Goal: Task Accomplishment & Management: Manage account settings

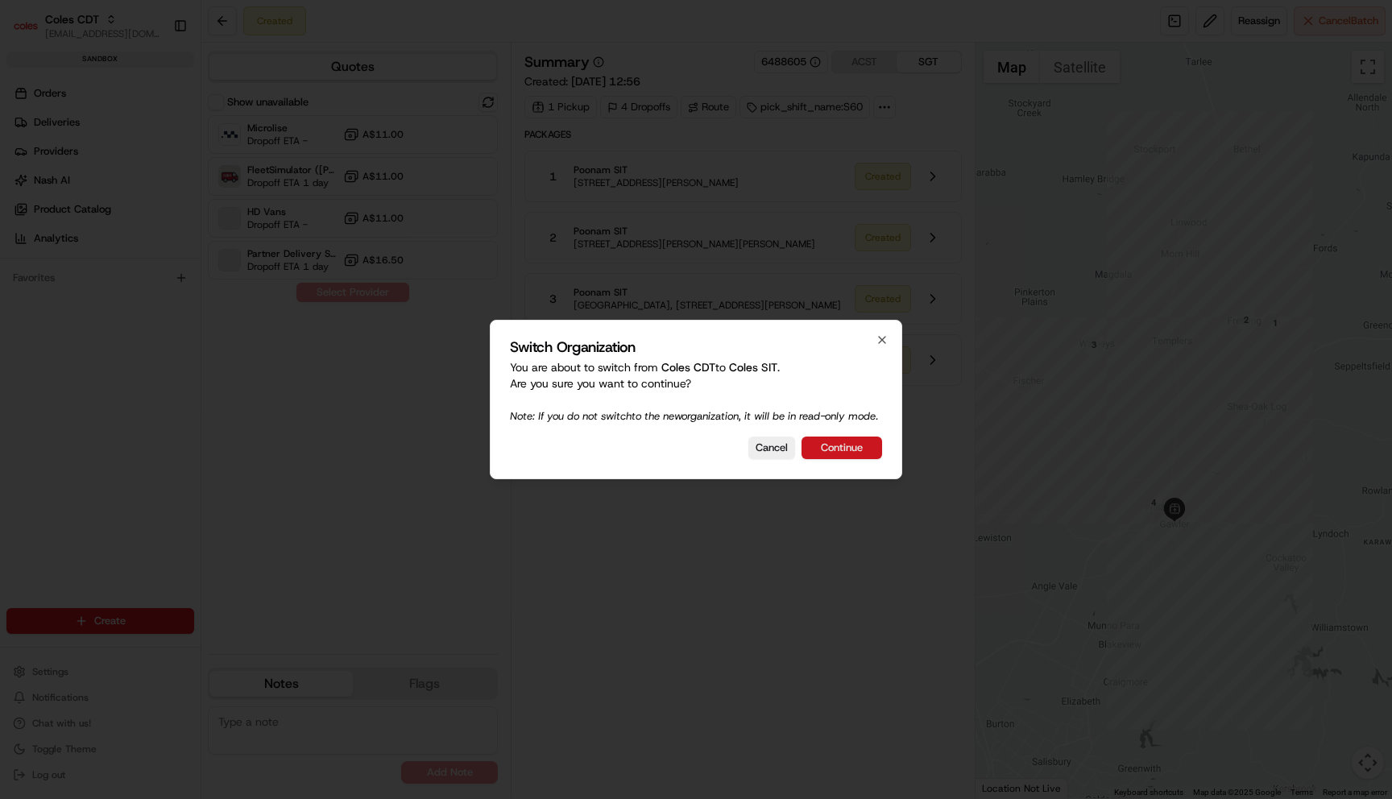
click at [870, 454] on button "Continue" at bounding box center [842, 448] width 81 height 23
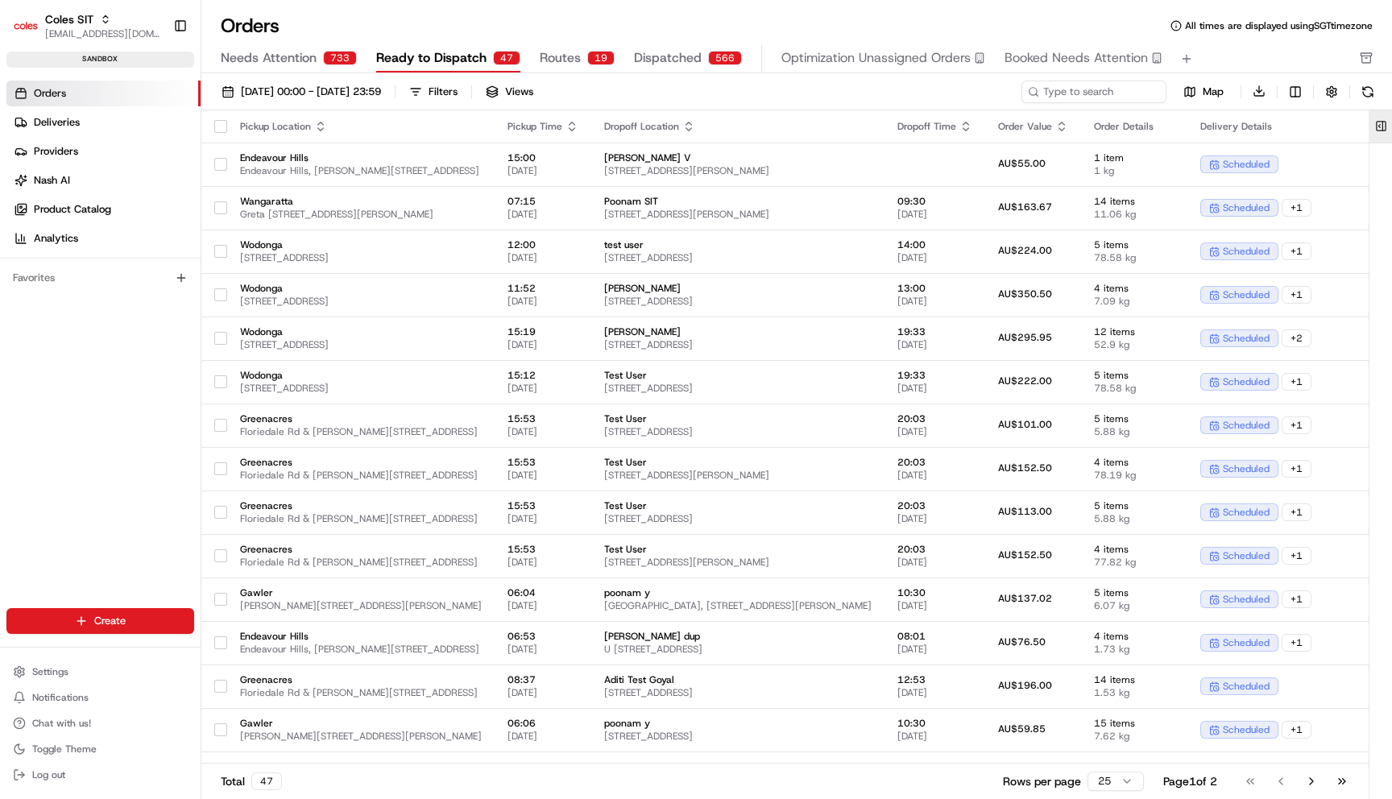
click at [1384, 124] on button at bounding box center [1381, 126] width 27 height 32
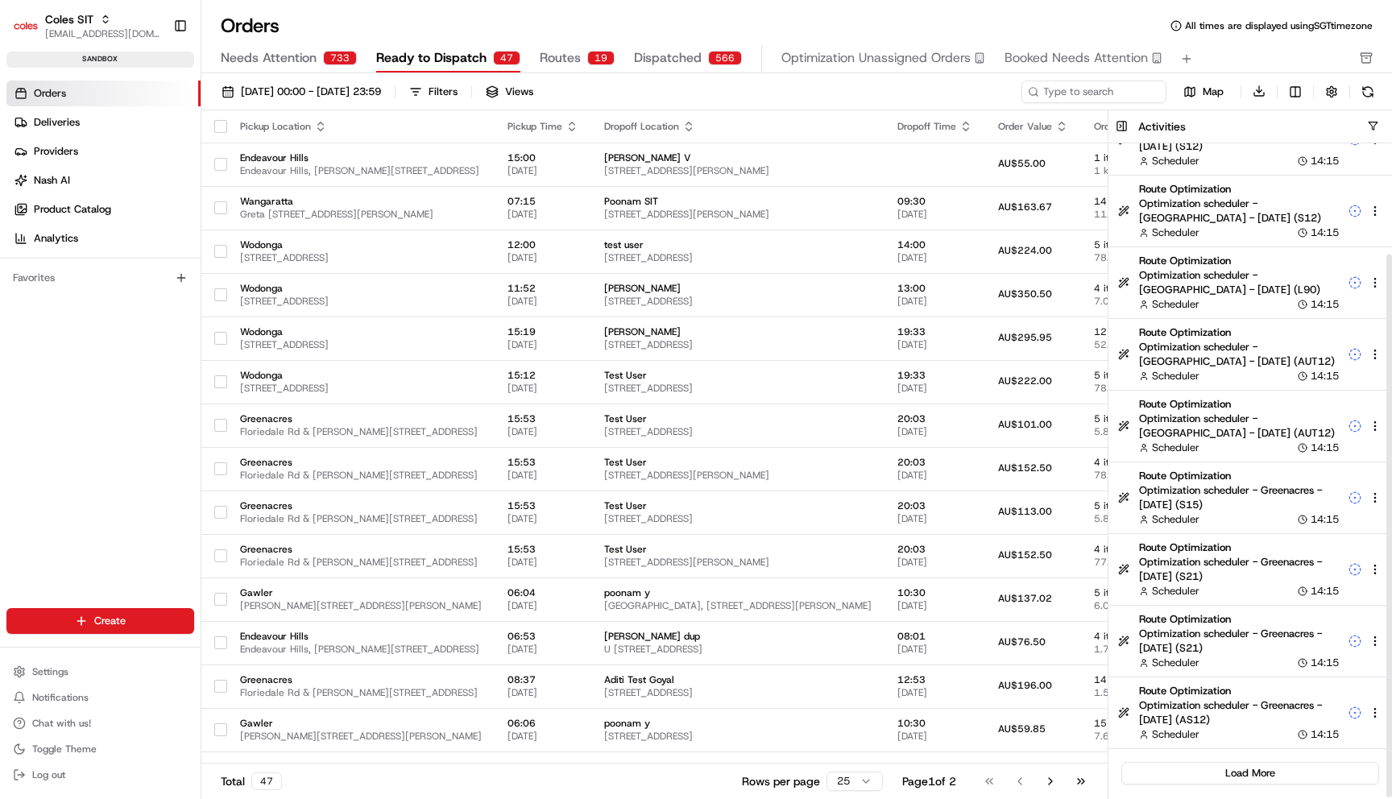
scroll to position [133, 0]
click at [1270, 774] on button "Load More" at bounding box center [1251, 774] width 258 height 23
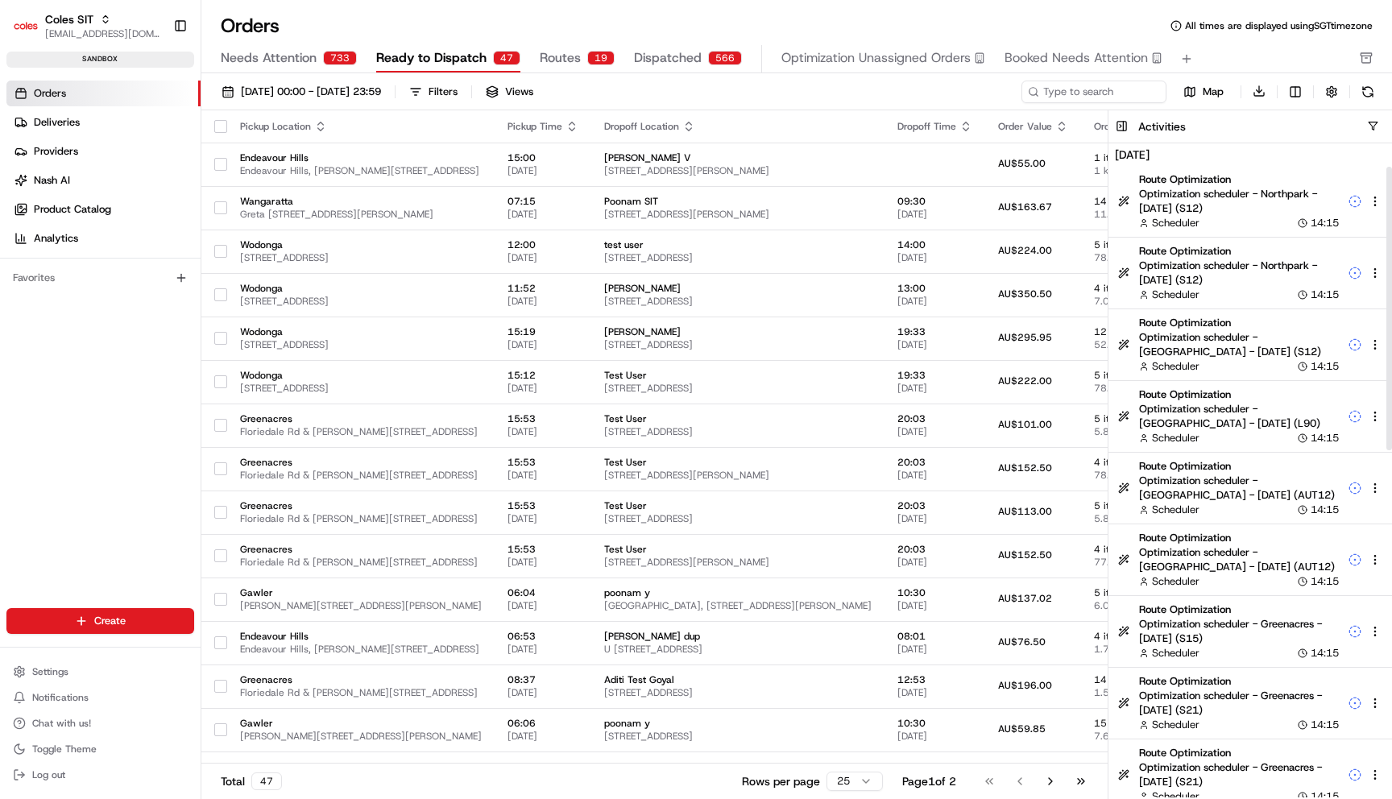
scroll to position [851, 0]
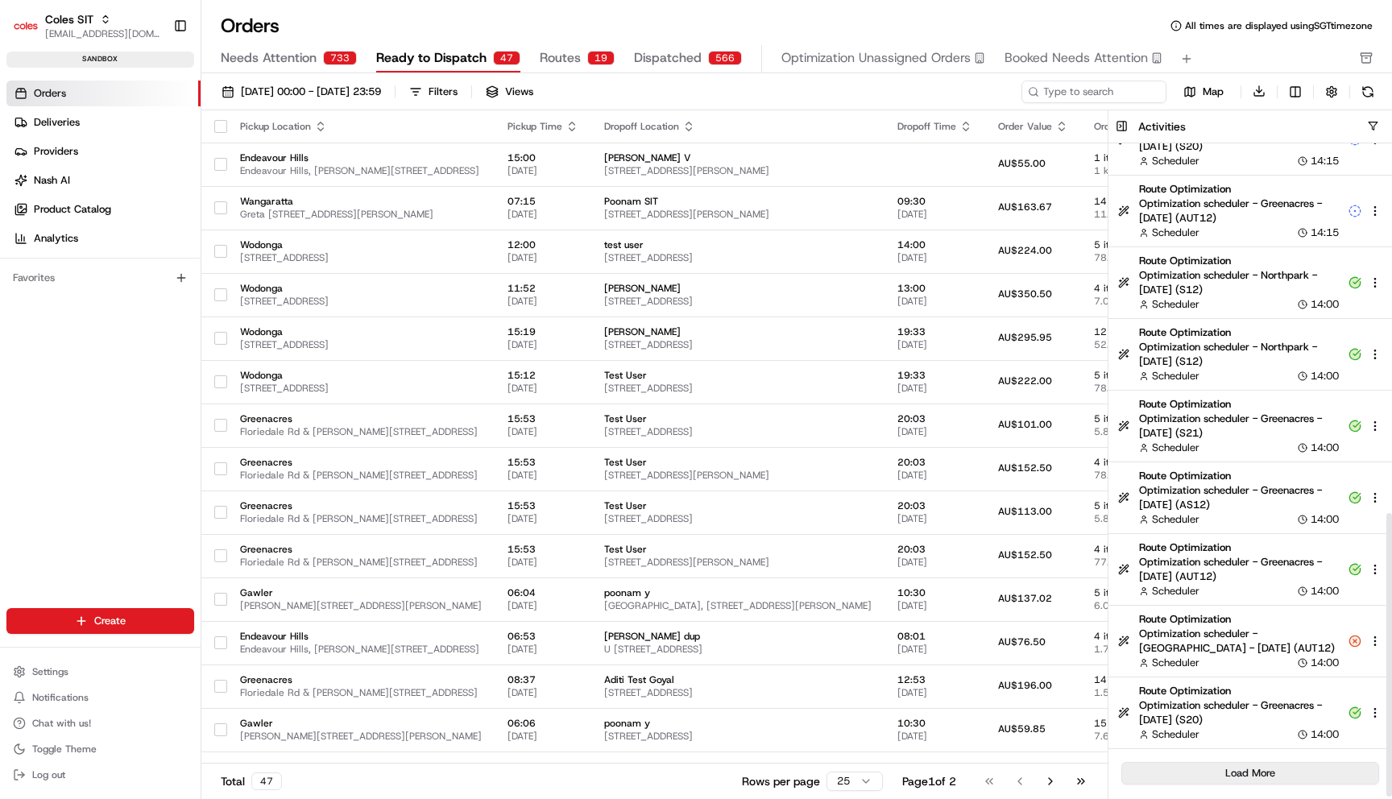
click at [1261, 768] on button "Load More" at bounding box center [1251, 773] width 258 height 23
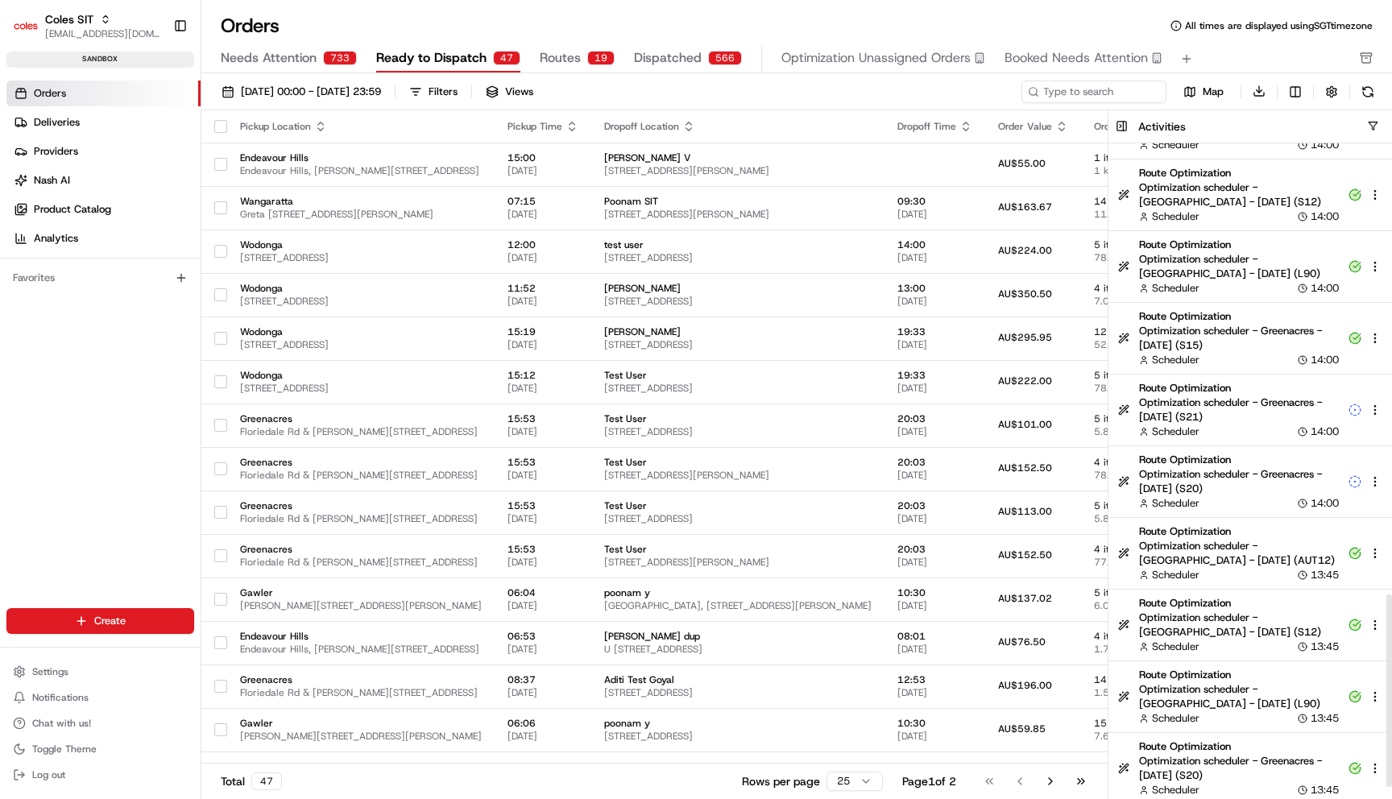
scroll to position [1498, 0]
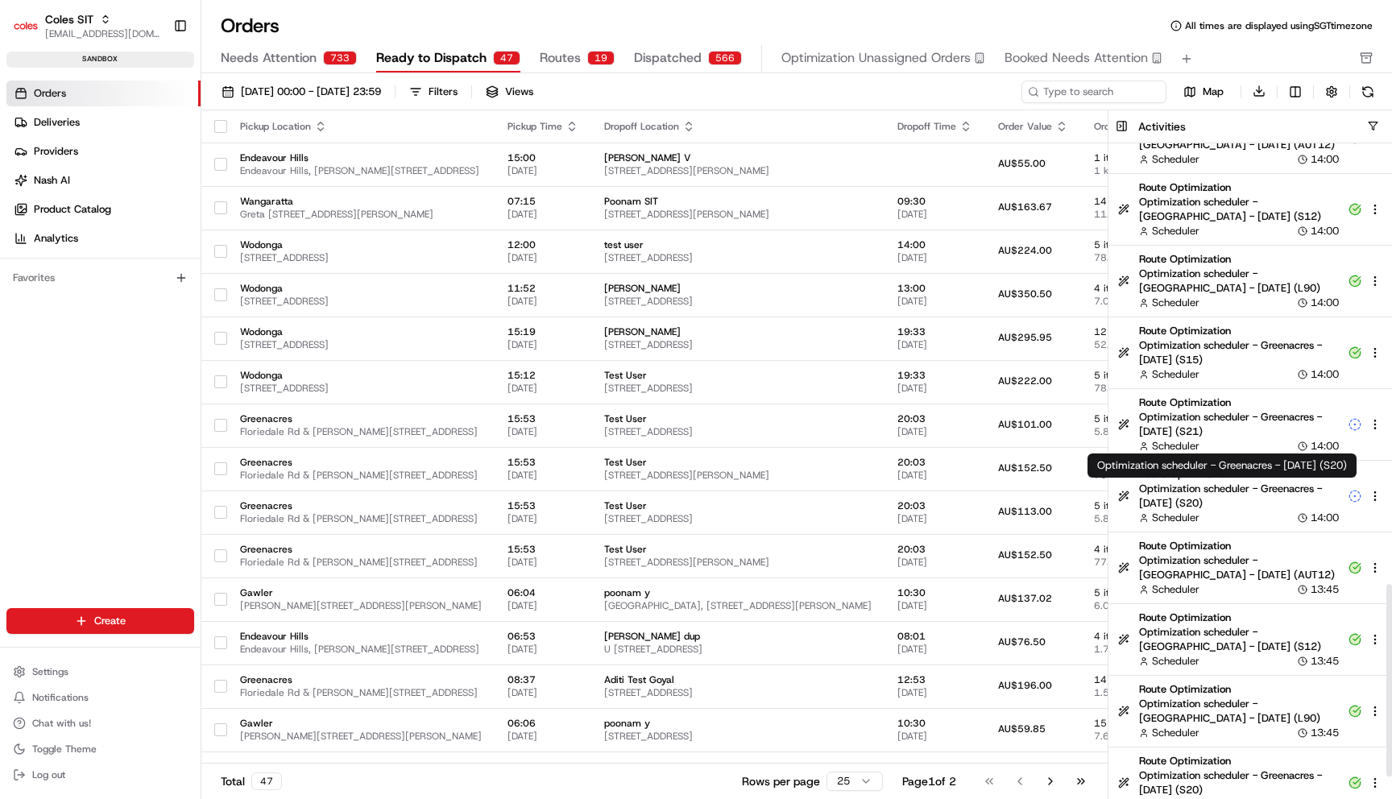
click at [1258, 508] on span "Optimization scheduler - Greenacres - 2025-08-22 (S20)" at bounding box center [1239, 496] width 200 height 29
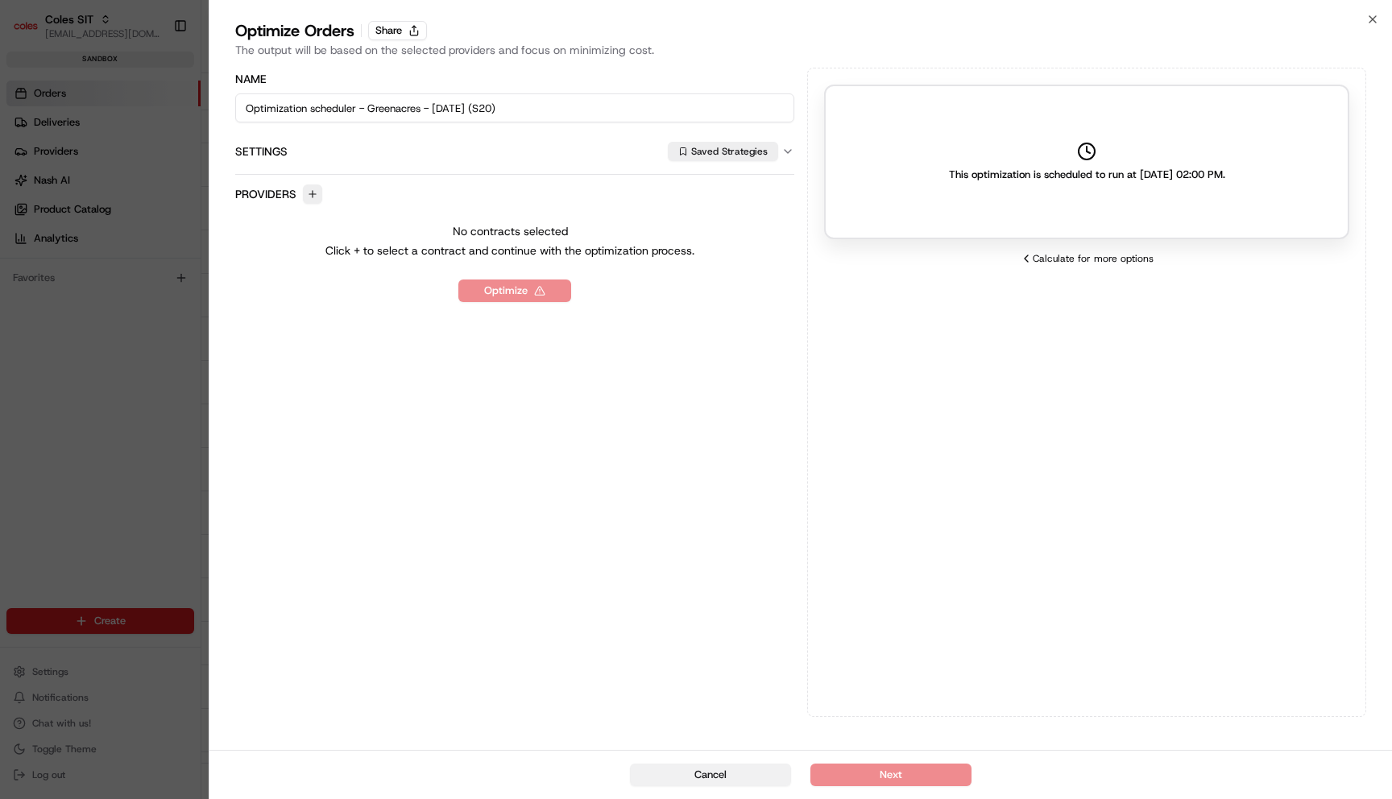
click at [723, 767] on button "Cancel" at bounding box center [710, 775] width 161 height 23
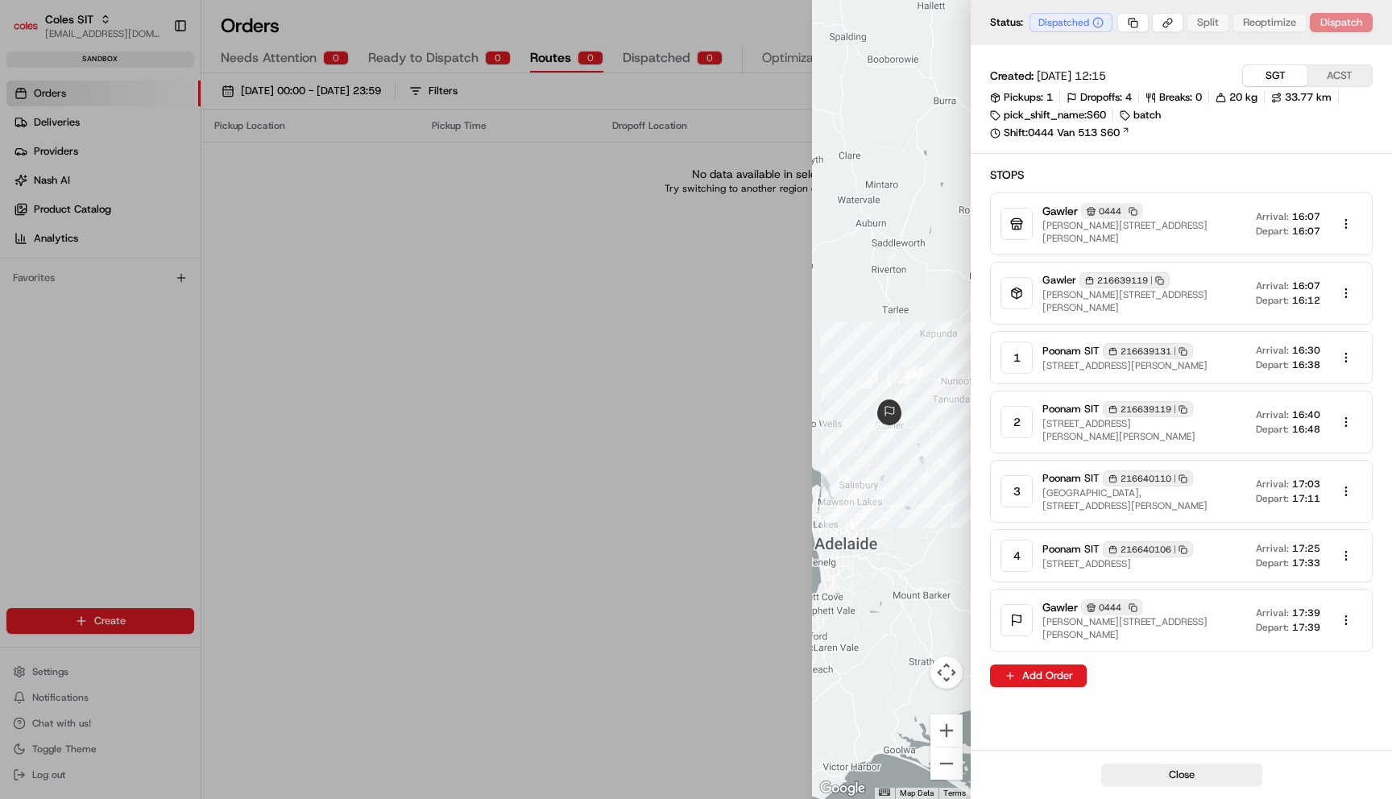
click at [1055, 120] on div "pick_shift_name:S60" at bounding box center [1048, 115] width 116 height 15
click at [1054, 135] on link "Shift: 0444 Van 513 S60" at bounding box center [1181, 133] width 383 height 15
click at [1351, 76] on button "ACST" at bounding box center [1340, 75] width 64 height 21
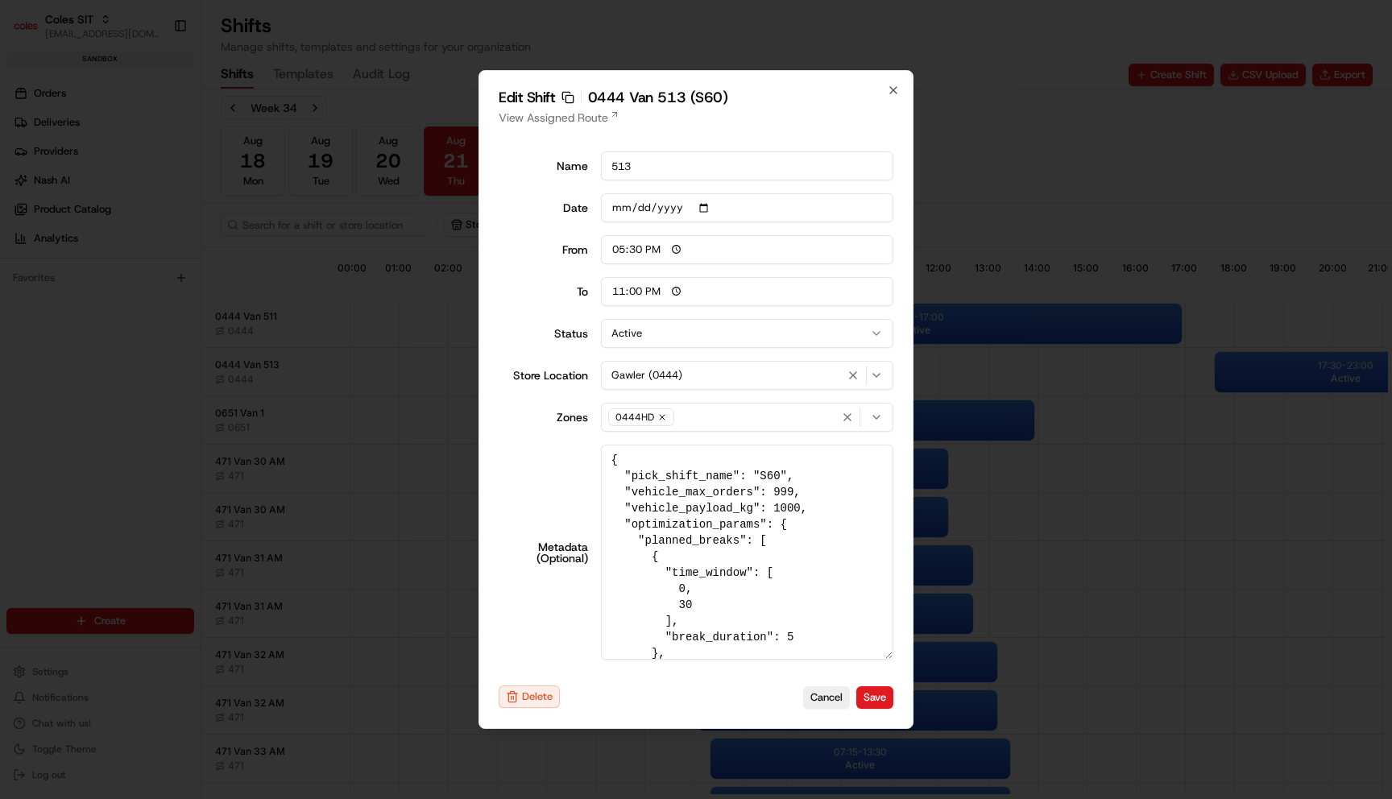
drag, startPoint x: 889, startPoint y: 587, endPoint x: 892, endPoint y: 722, distance: 134.6
click at [892, 722] on div "Edit Shift Copy sft_WjhNwPKfeEfJ4AhbwaLH8v 0444 Van 513 (S60) View Assigned Rou…" at bounding box center [696, 399] width 435 height 659
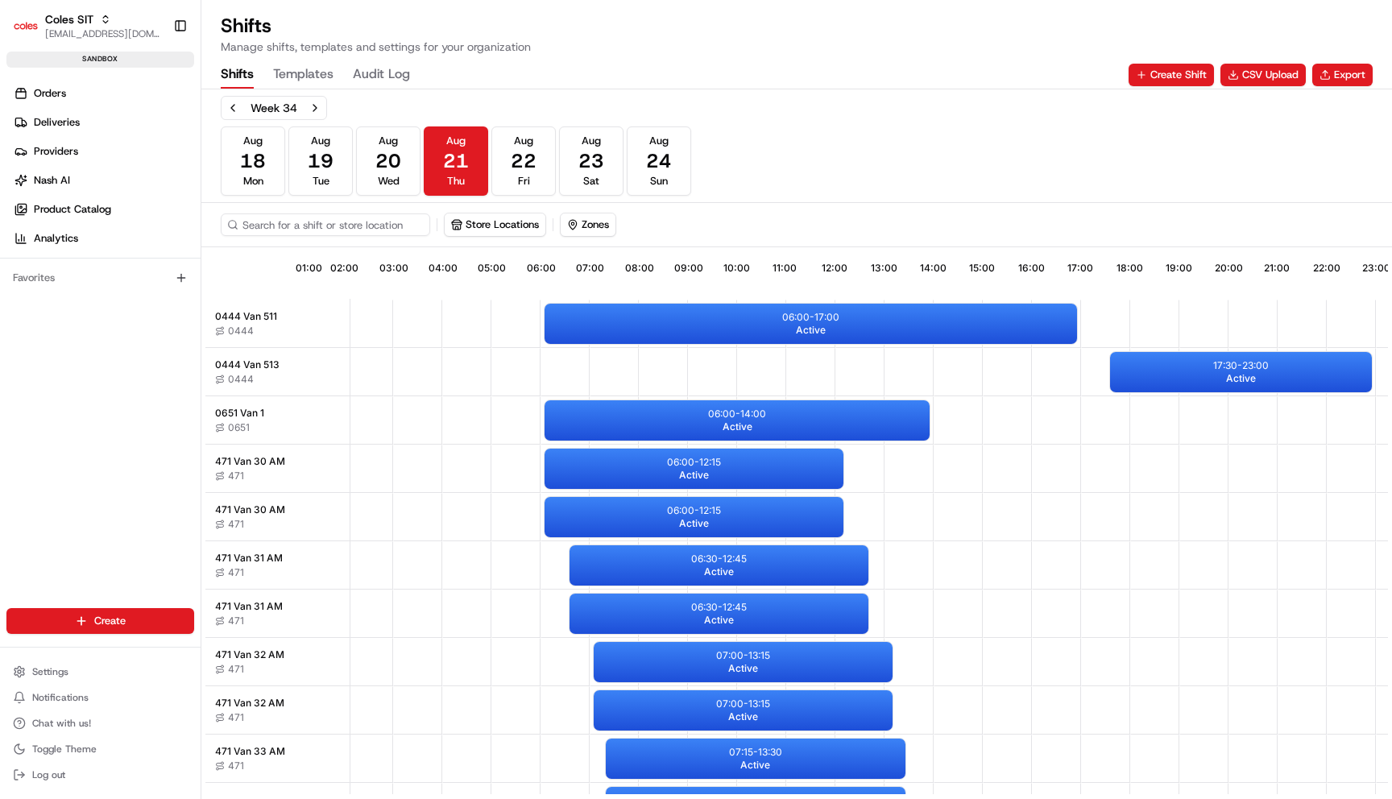
scroll to position [0, 150]
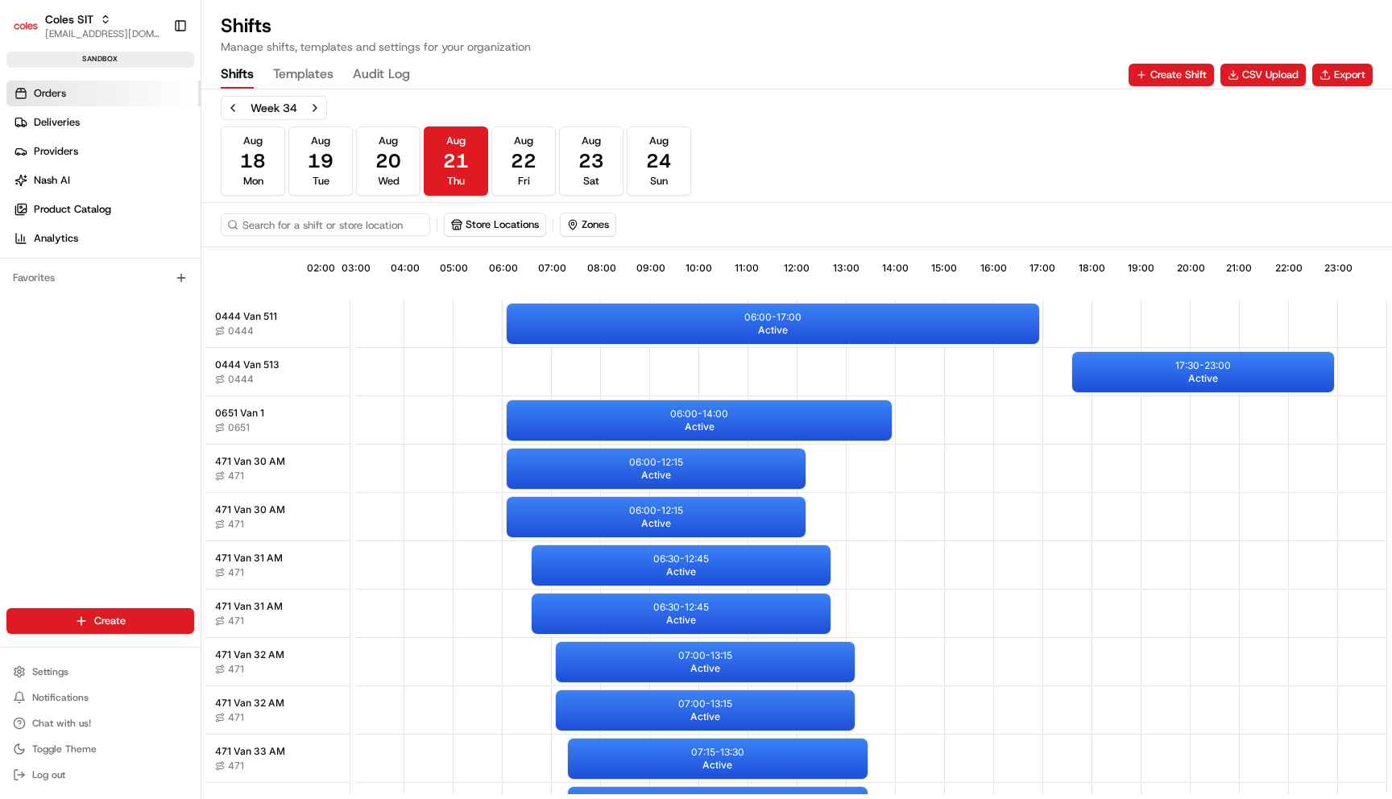
click at [75, 103] on link "Orders" at bounding box center [103, 94] width 194 height 26
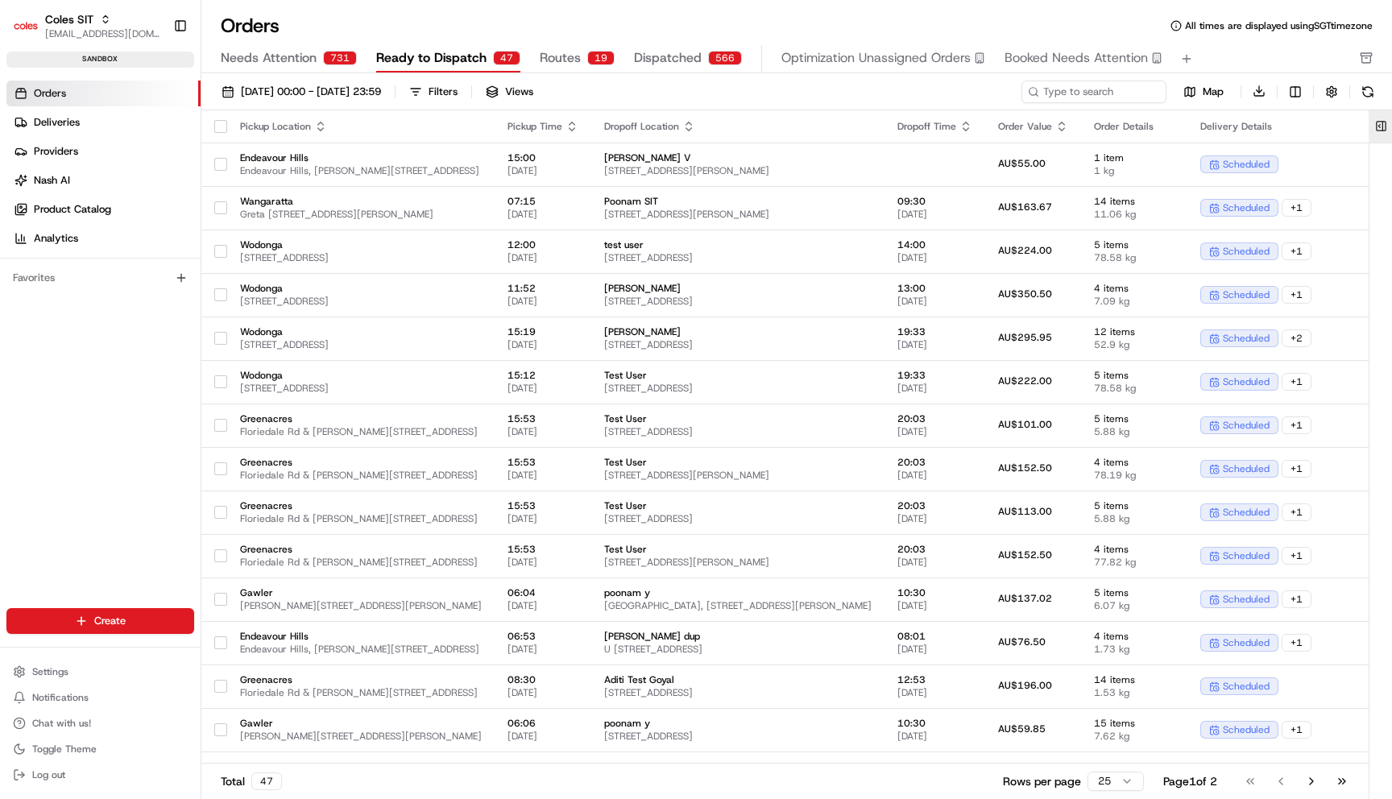
click at [1389, 128] on button at bounding box center [1381, 126] width 27 height 32
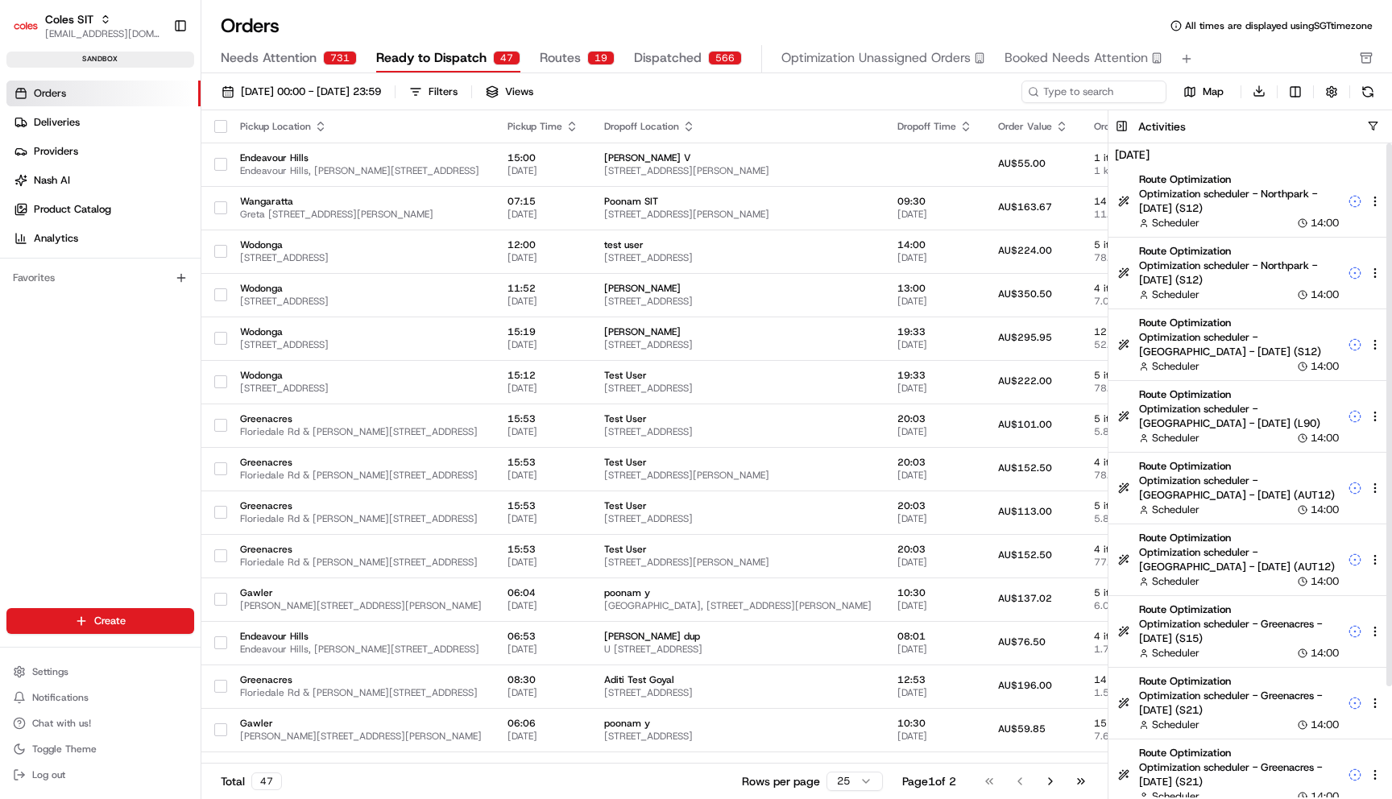
scroll to position [134, 0]
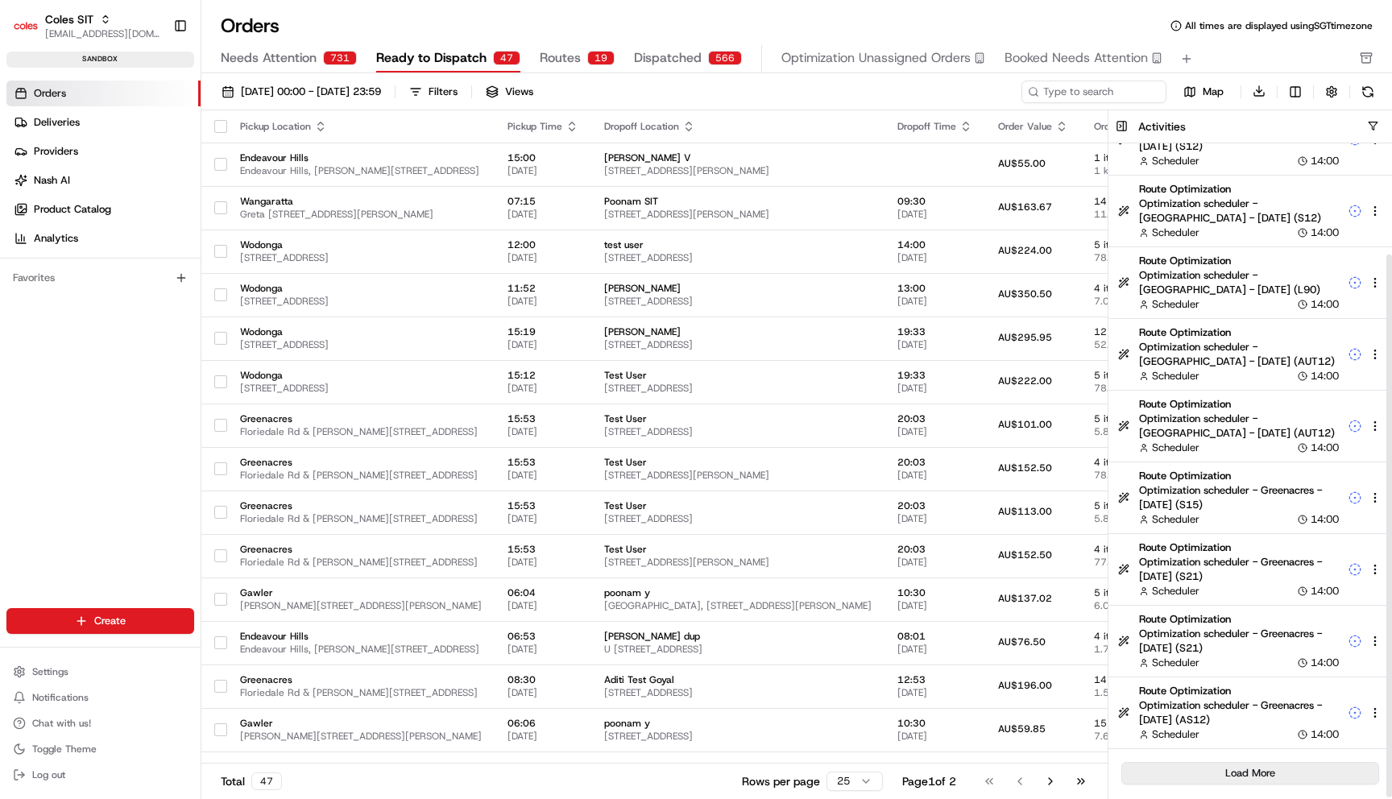
click at [1265, 773] on button "Load More" at bounding box center [1251, 773] width 258 height 23
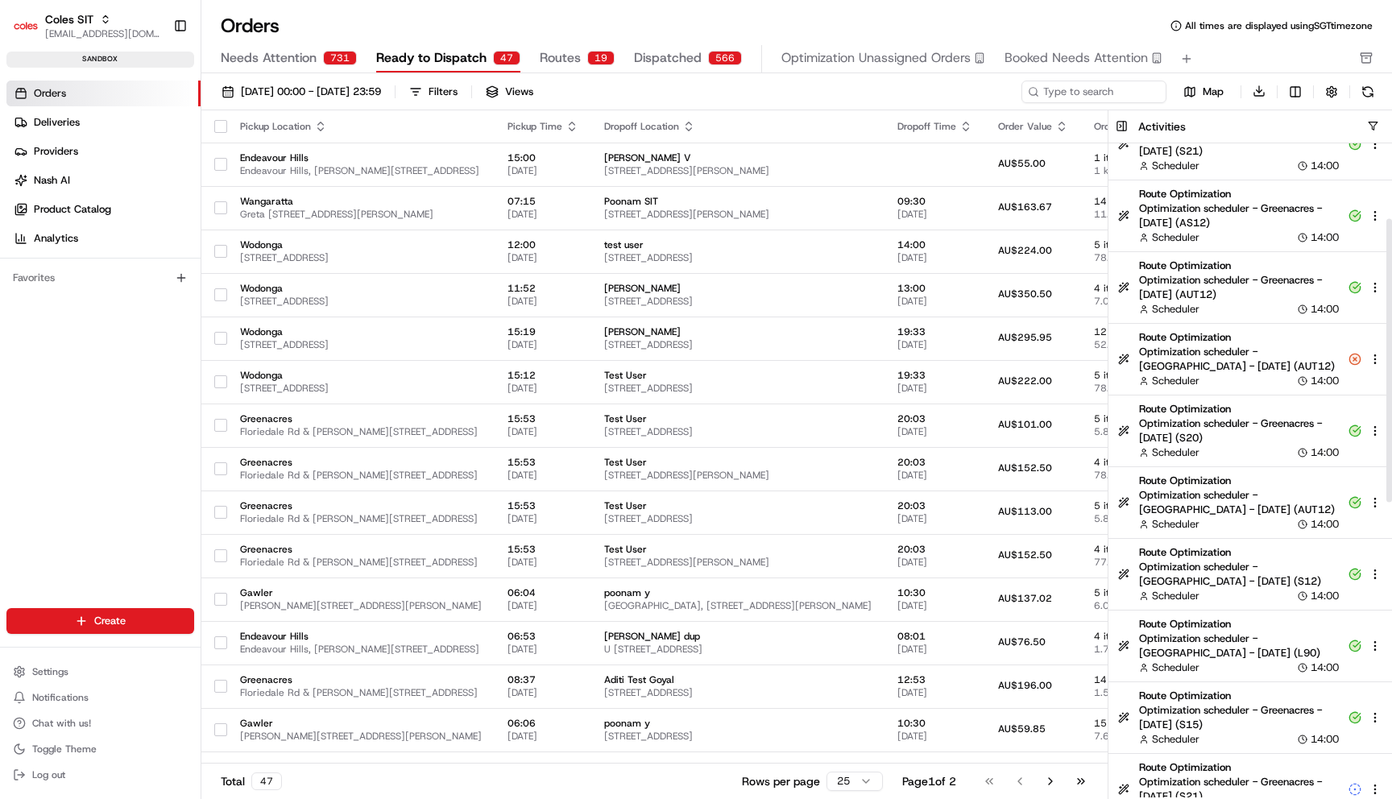
scroll to position [0, 0]
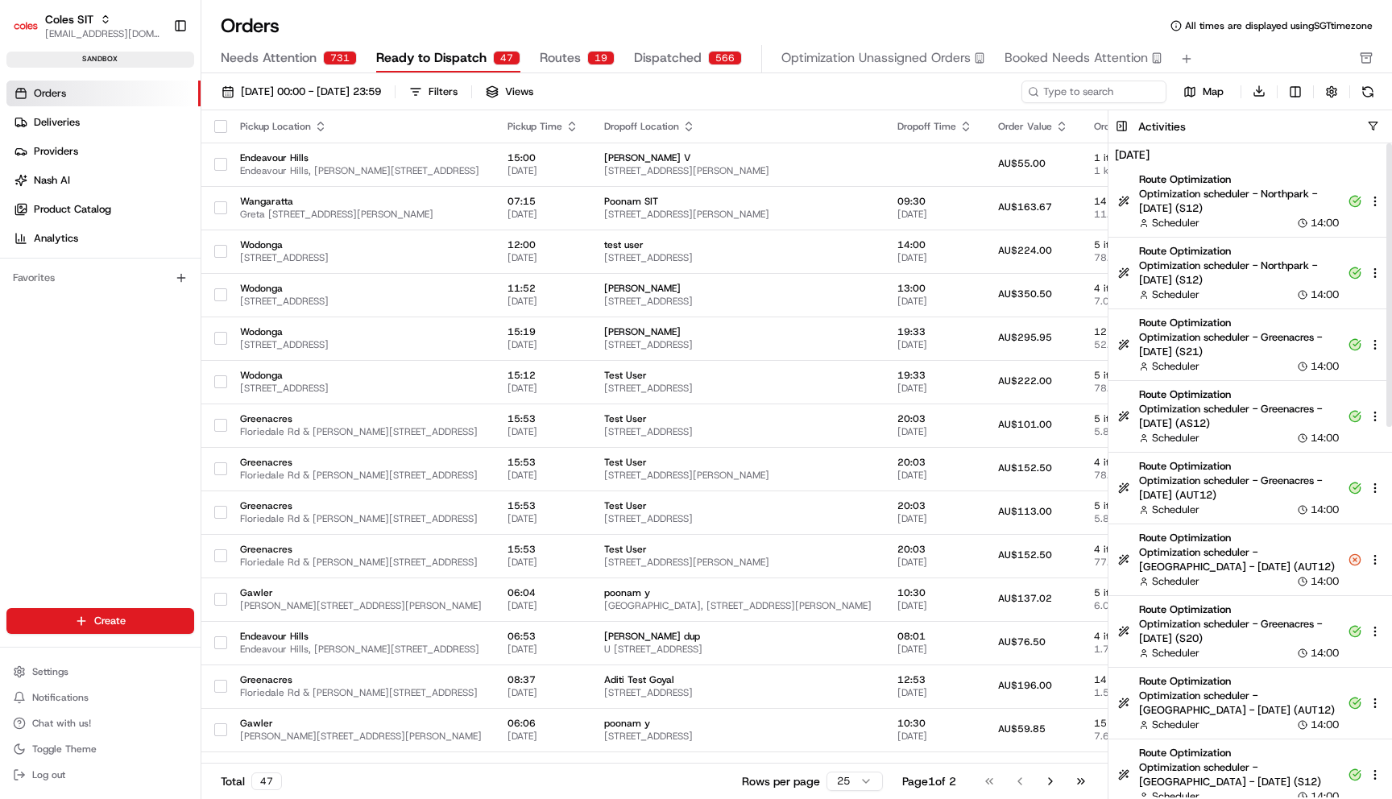
click at [1252, 578] on div "Scheduler 14:00" at bounding box center [1239, 582] width 200 height 15
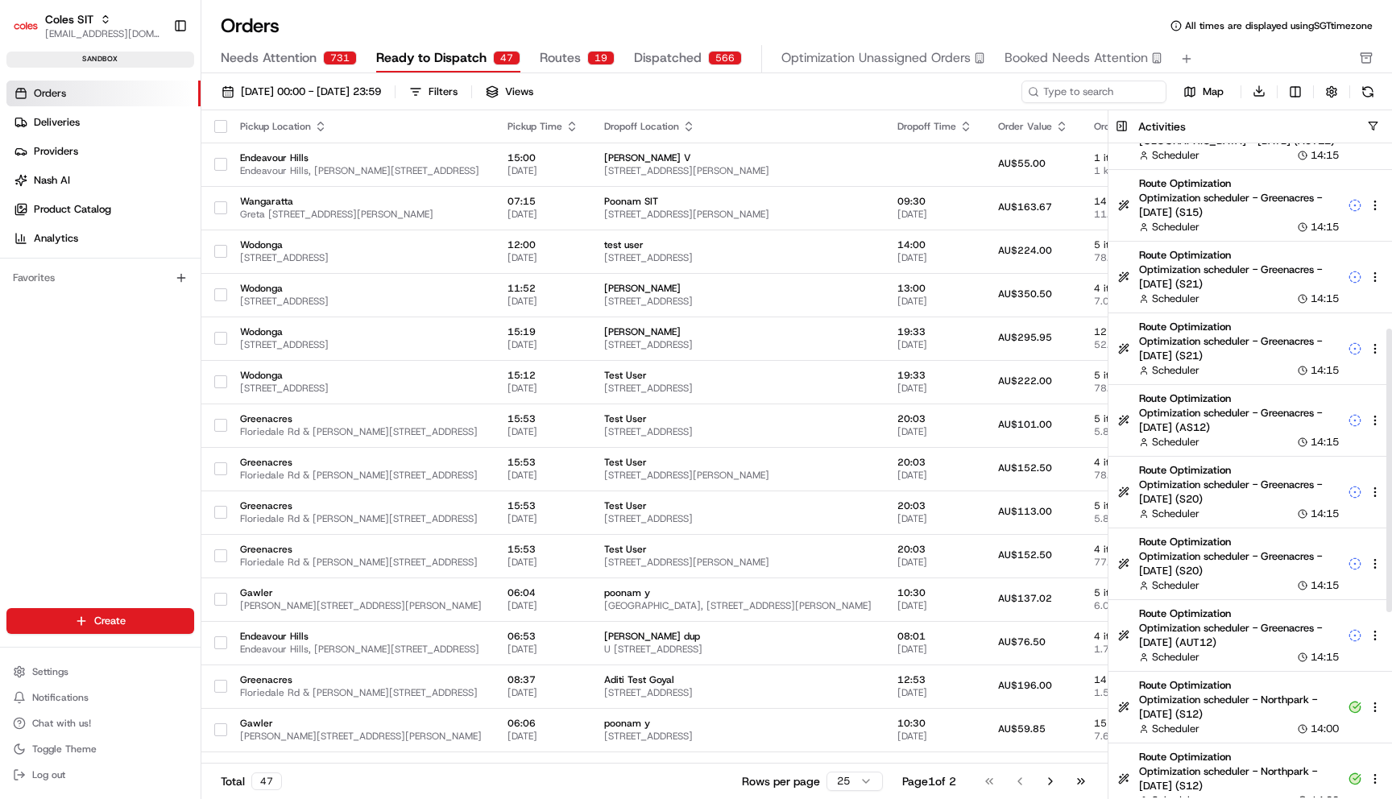
scroll to position [427, 0]
click at [48, 684] on ul "Settings Notifications Chat with us! Toggle Theme Log out" at bounding box center [100, 724] width 188 height 126
click at [50, 672] on span "Settings" at bounding box center [50, 672] width 36 height 13
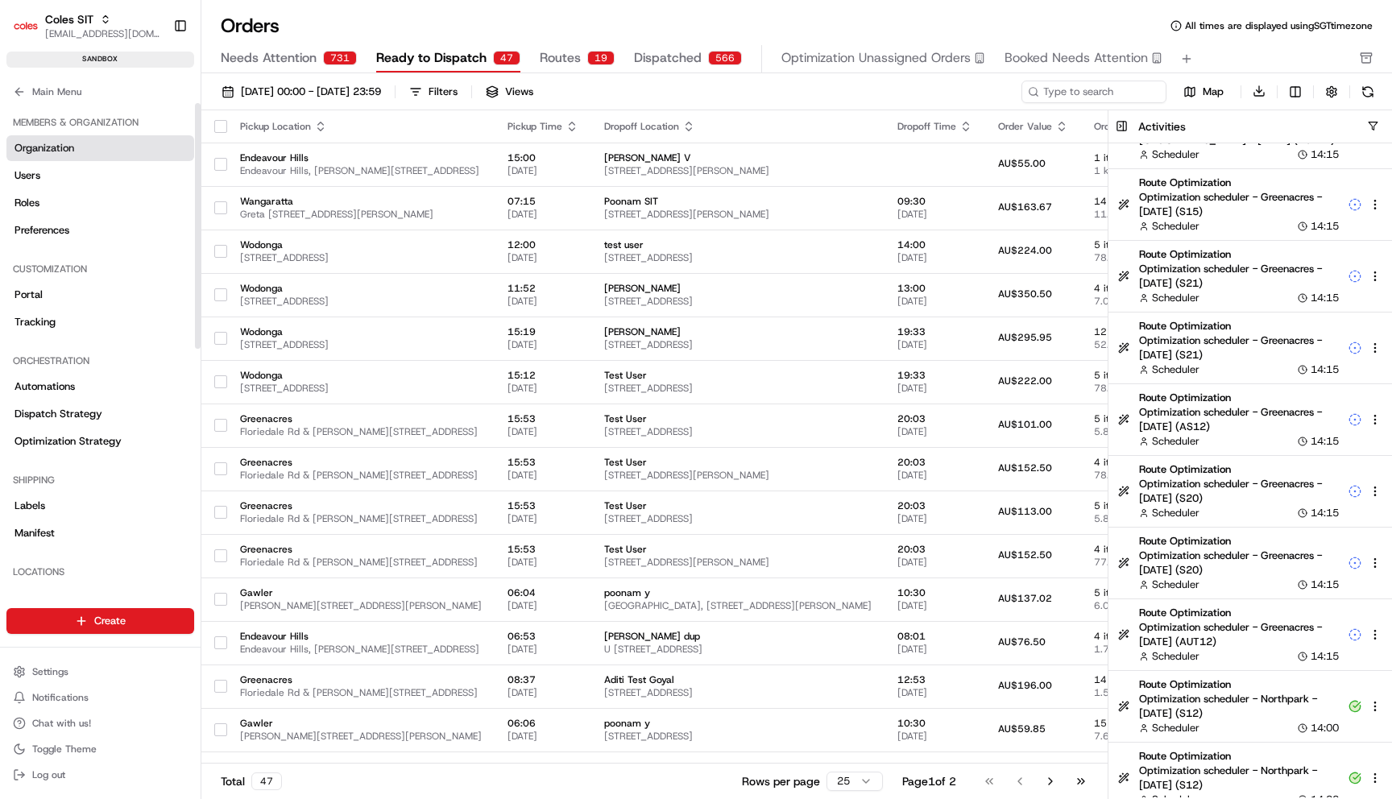
click at [74, 143] on link "Organization" at bounding box center [100, 148] width 188 height 26
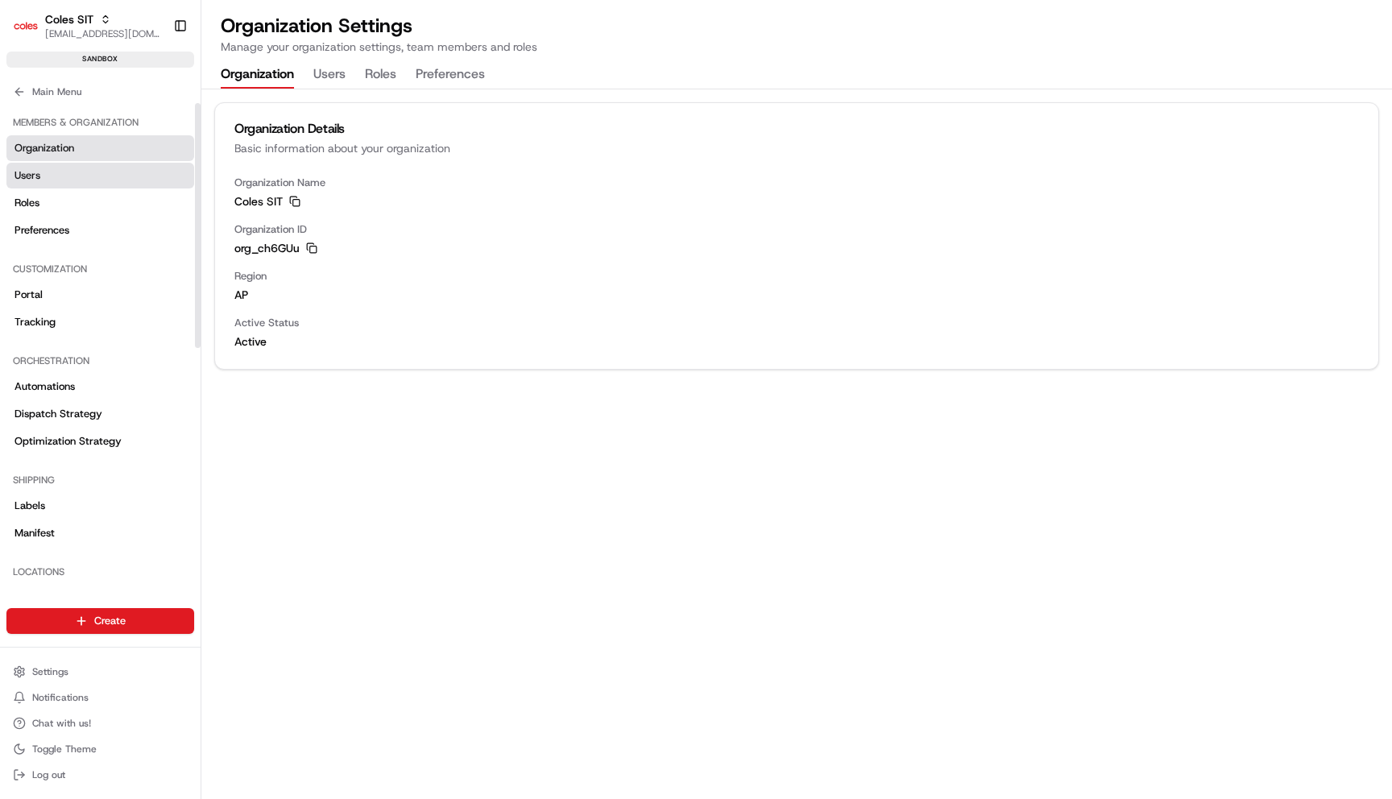
click at [81, 165] on link "Users" at bounding box center [100, 176] width 188 height 26
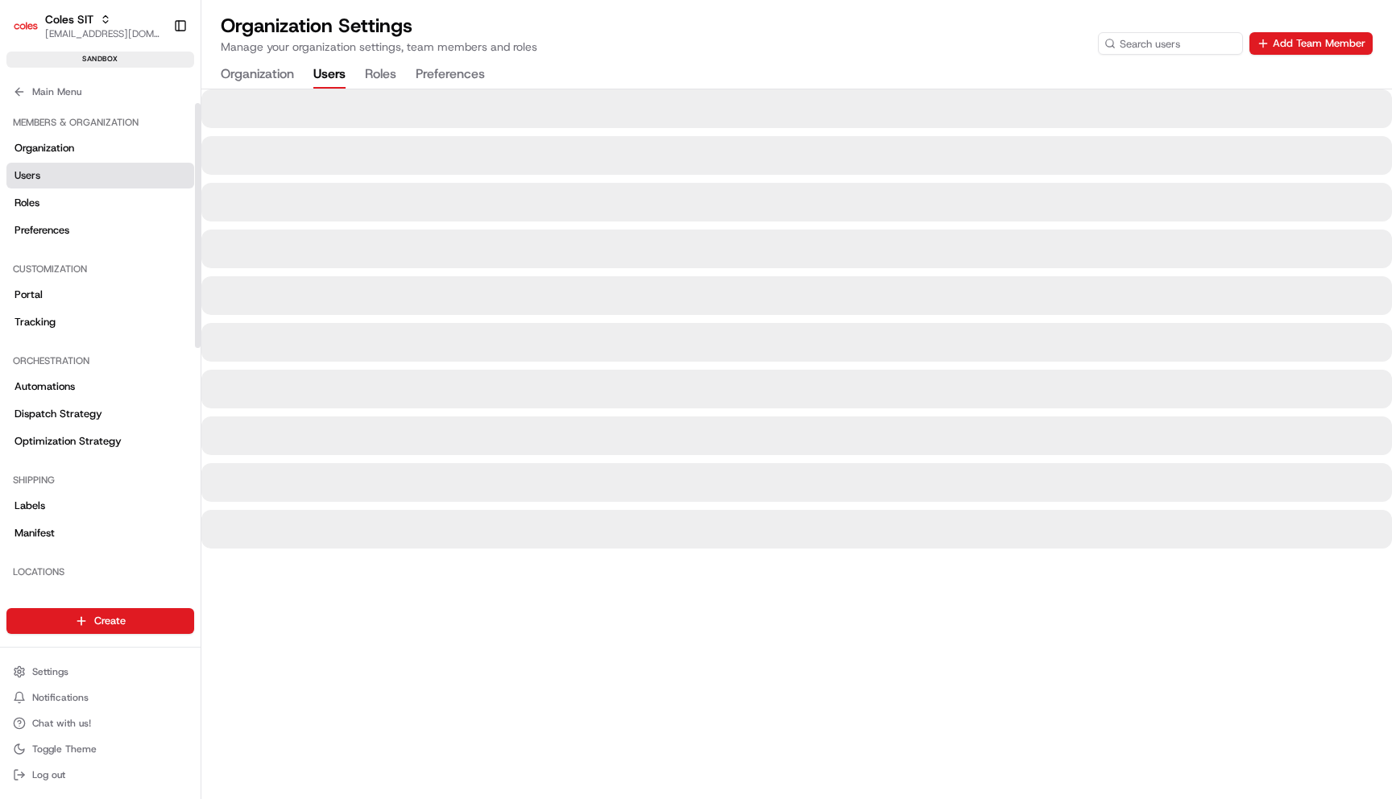
click at [473, 82] on button "Preferences" at bounding box center [450, 74] width 69 height 27
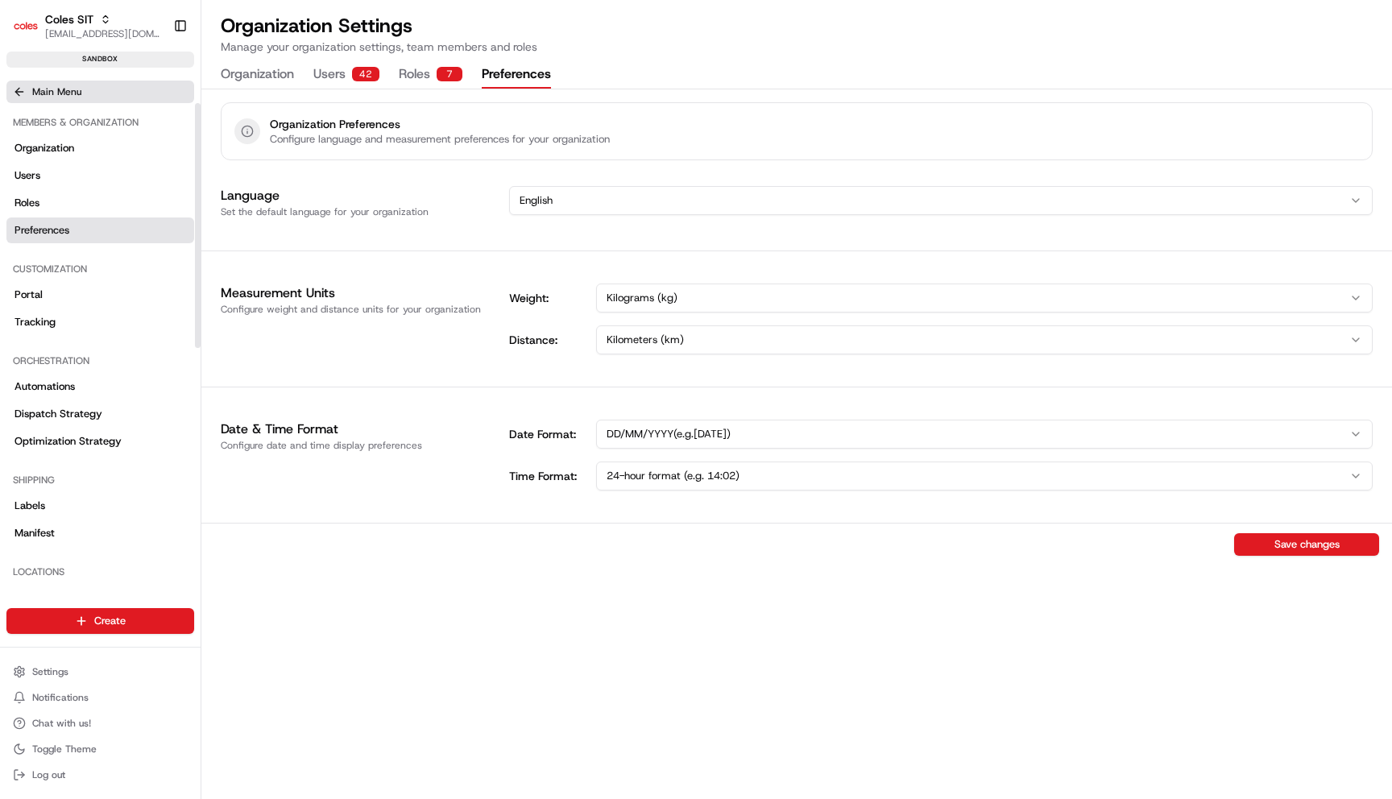
click at [112, 92] on button "Main Menu" at bounding box center [100, 92] width 188 height 23
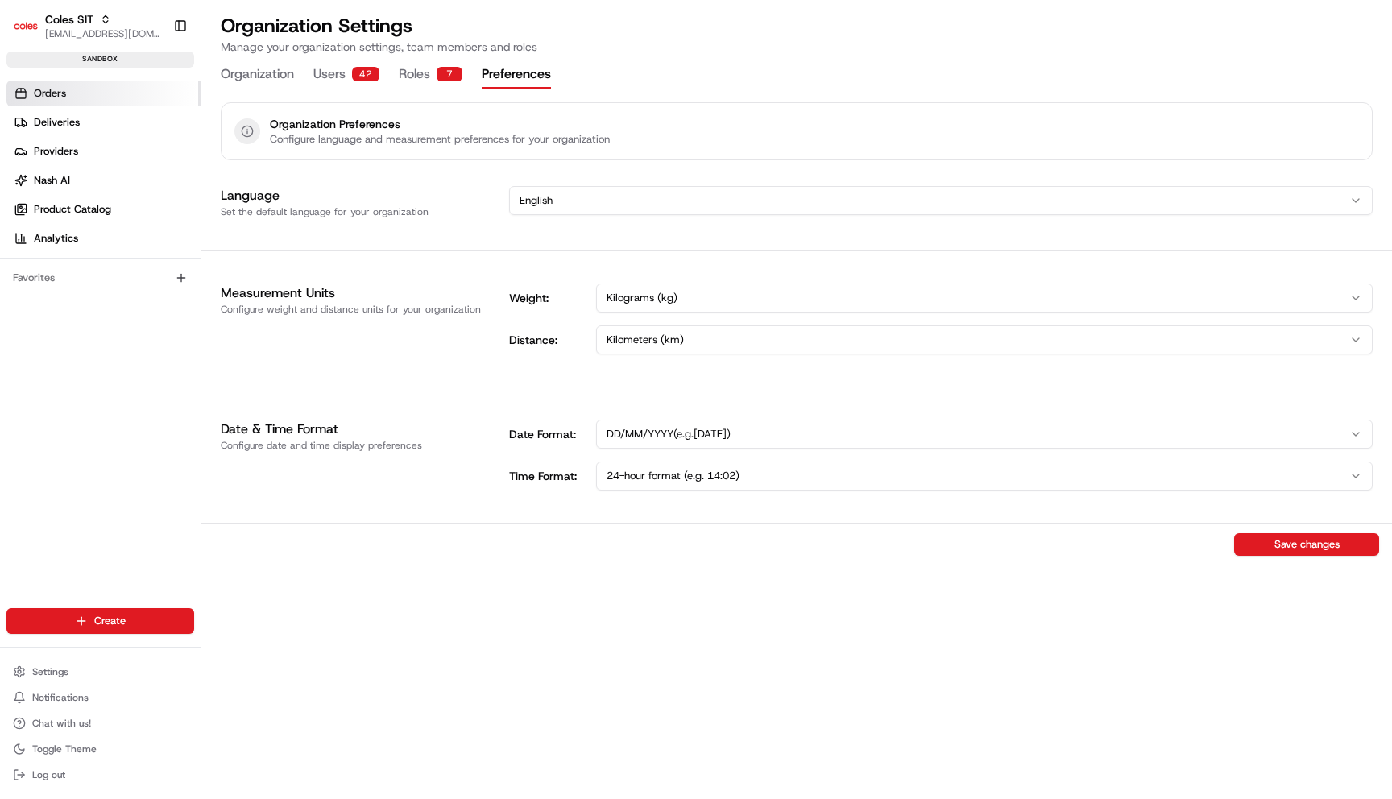
click at [92, 93] on link "Orders" at bounding box center [103, 94] width 194 height 26
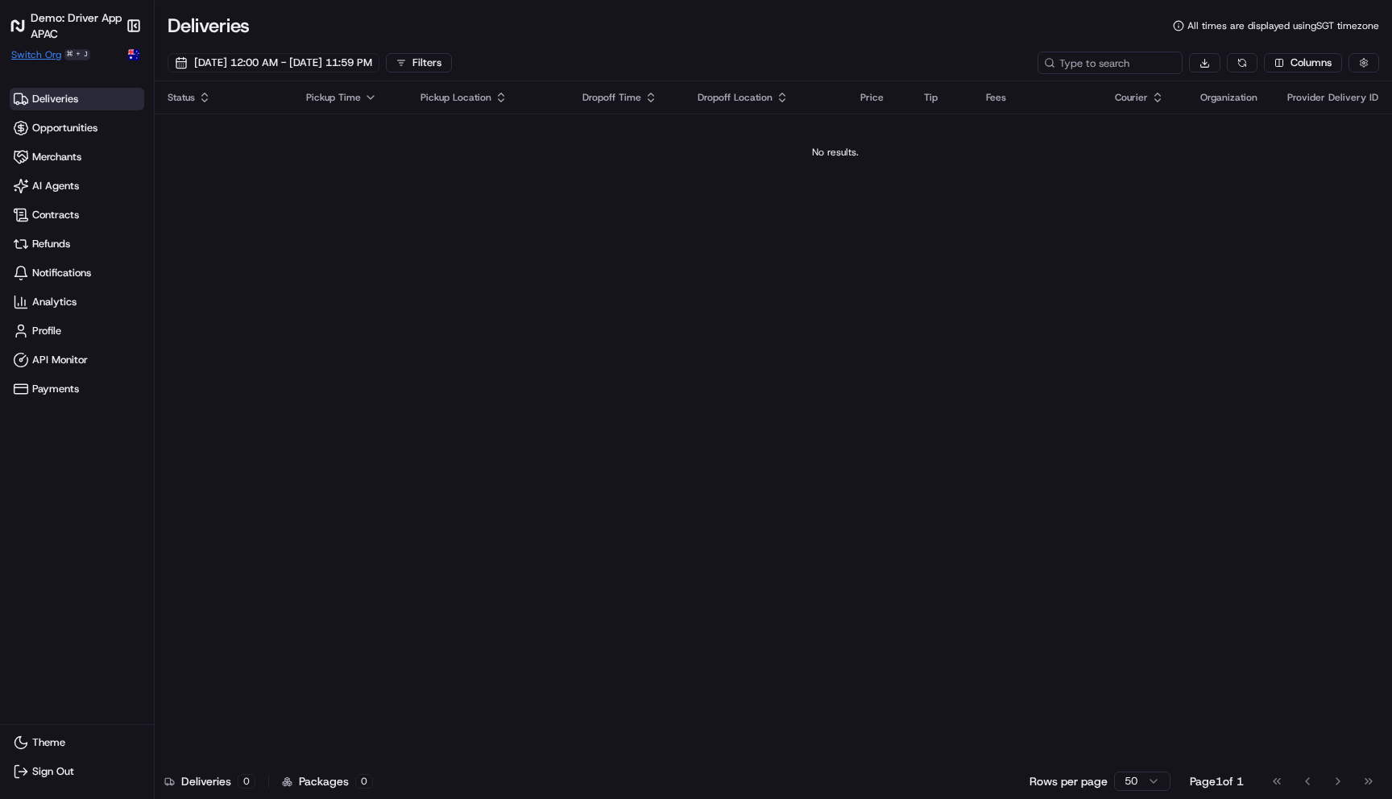
click at [51, 55] on span "Switch Org" at bounding box center [36, 54] width 50 height 13
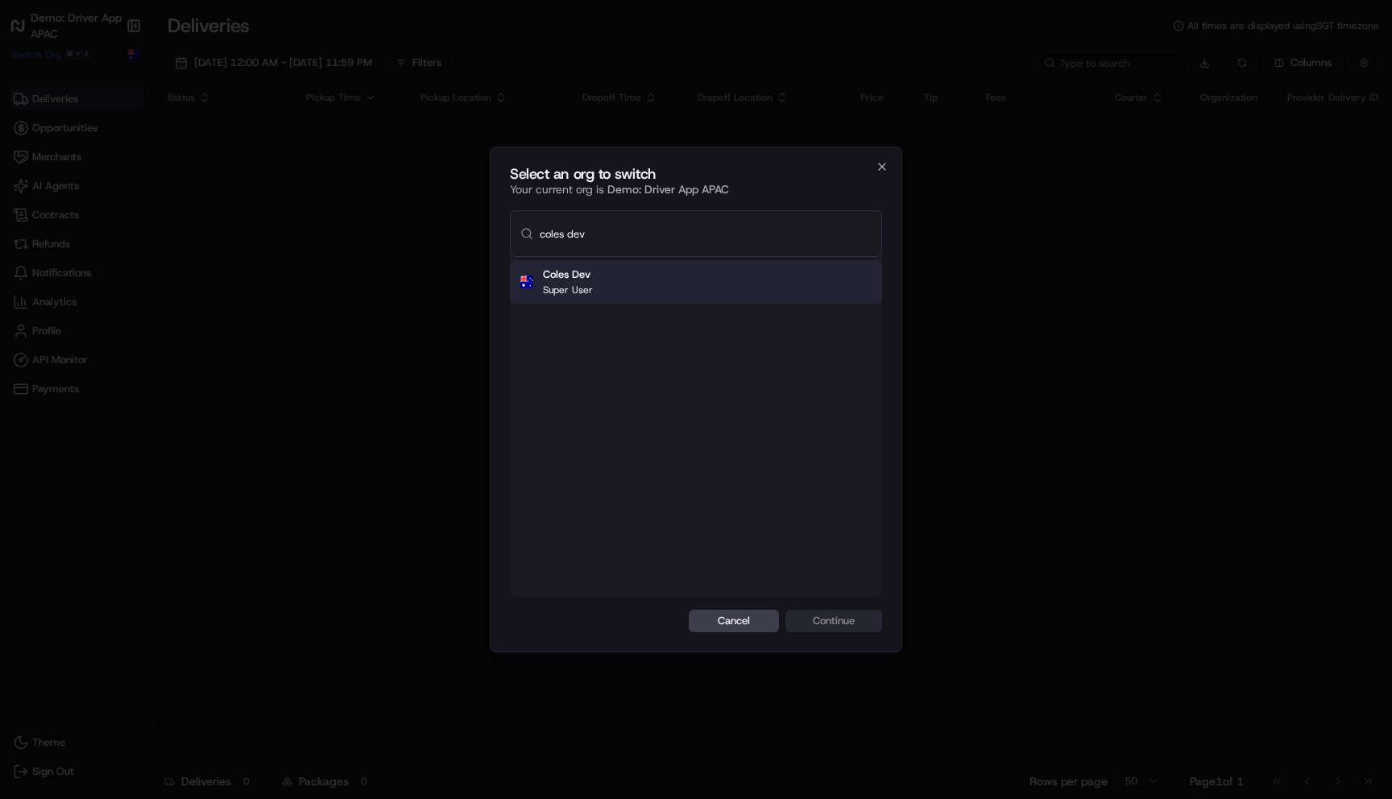
type input "coles dev"
click at [773, 288] on div "Coles Dev Super User" at bounding box center [696, 282] width 372 height 44
click at [833, 624] on button "Continue" at bounding box center [834, 621] width 97 height 23
